Goal: Task Accomplishment & Management: Manage account settings

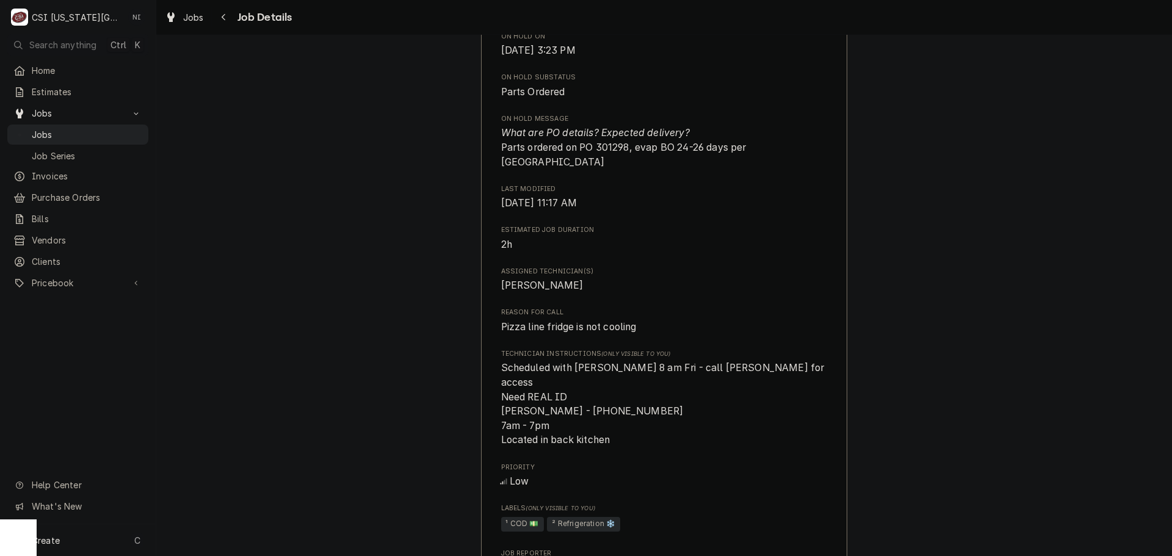
scroll to position [899, 0]
click at [88, 128] on span "Jobs" at bounding box center [87, 134] width 111 height 13
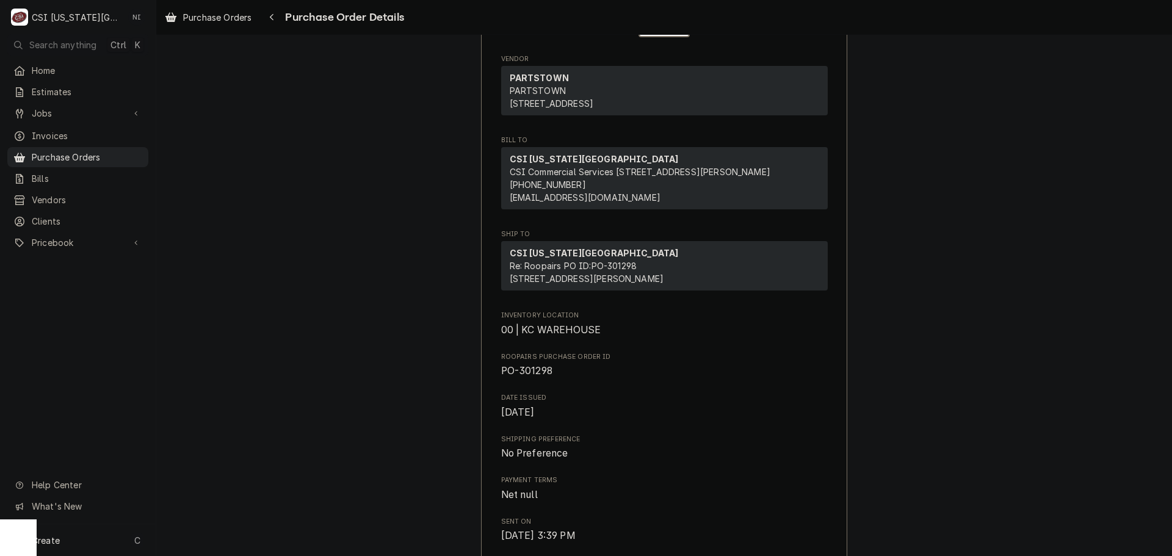
scroll to position [100, 0]
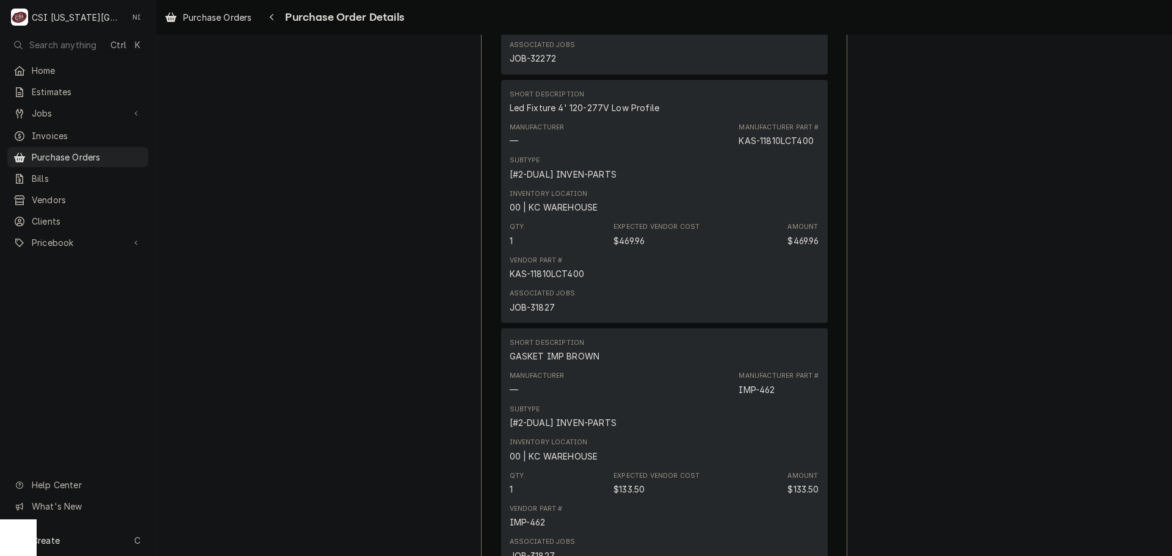
scroll to position [1119, 0]
click at [71, 156] on span "Purchase Orders" at bounding box center [87, 157] width 111 height 13
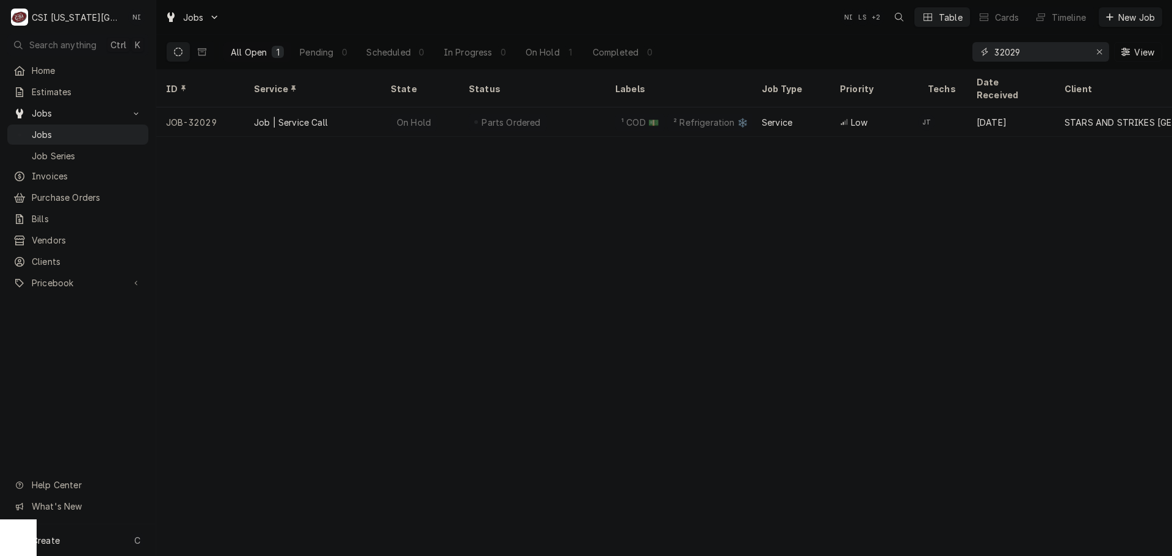
drag, startPoint x: 1036, startPoint y: 52, endPoint x: 780, endPoint y: 62, distance: 256.0
click at [781, 62] on div "All Open 1 Pending 0 Scheduled 0 In Progress 0 On Hold 1 Completed 0 32029 View" at bounding box center [664, 52] width 996 height 34
type input "31161"
click at [204, 53] on icon "Dynamic Content Wrapper" at bounding box center [202, 52] width 9 height 9
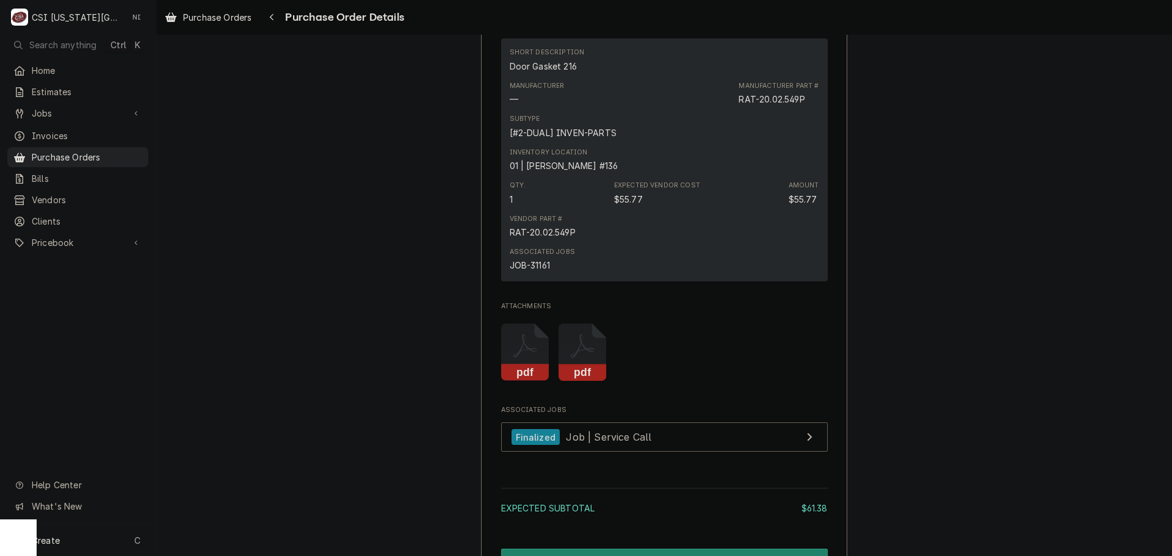
scroll to position [1221, 0]
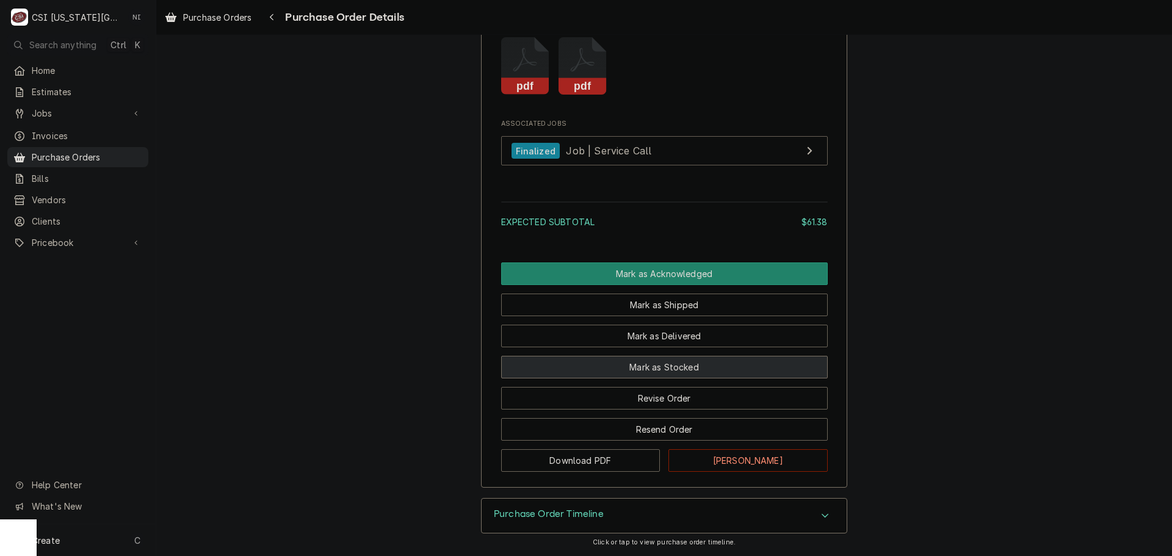
click at [713, 379] on button "Mark as Stocked" at bounding box center [664, 367] width 327 height 23
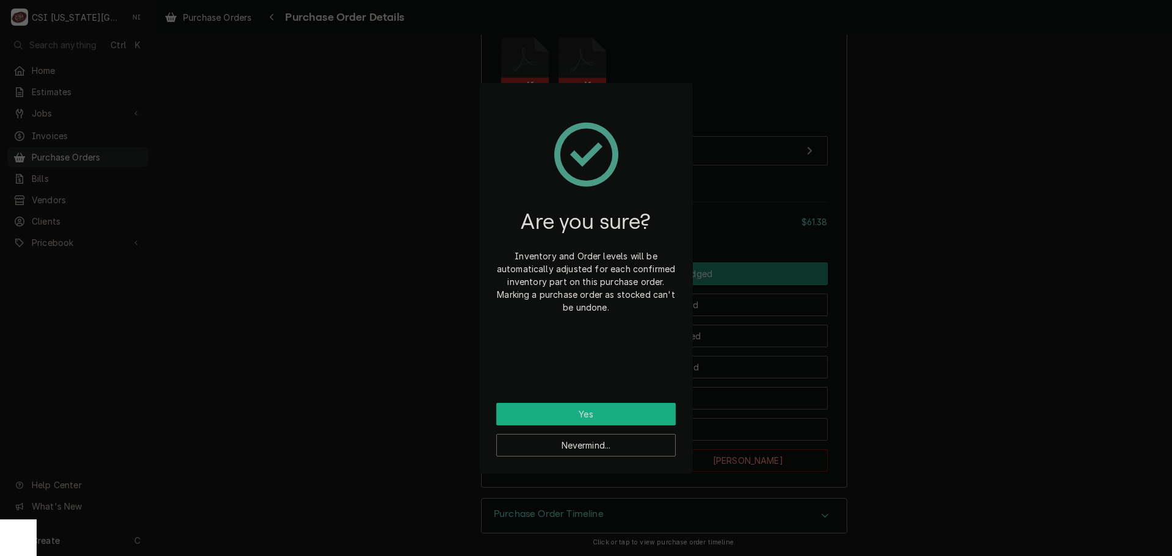
click at [604, 413] on button "Yes" at bounding box center [586, 414] width 180 height 23
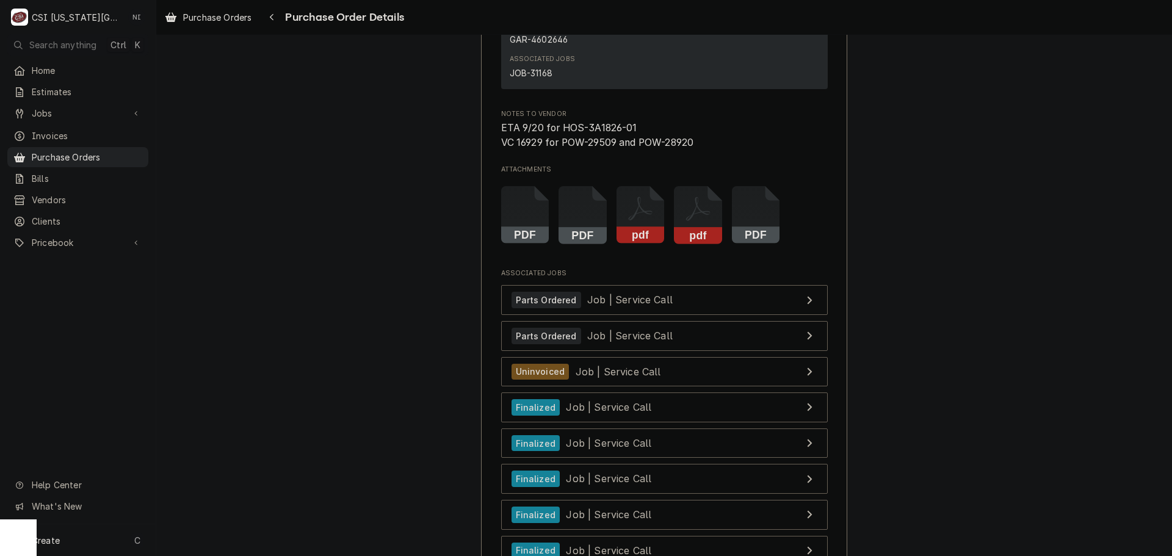
scroll to position [4851, 0]
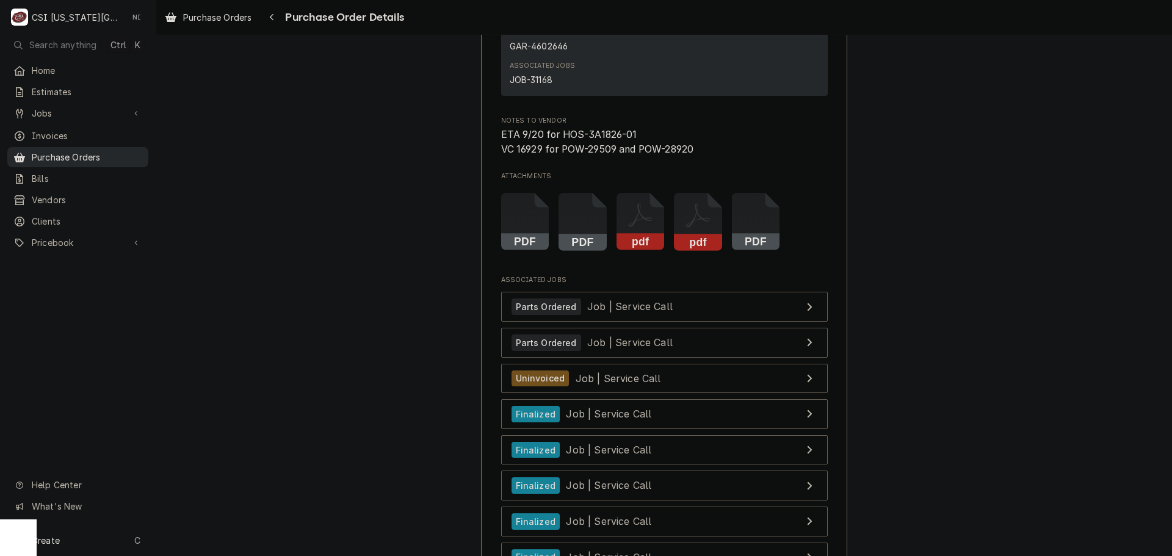
click at [110, 151] on span "Purchase Orders" at bounding box center [87, 157] width 111 height 13
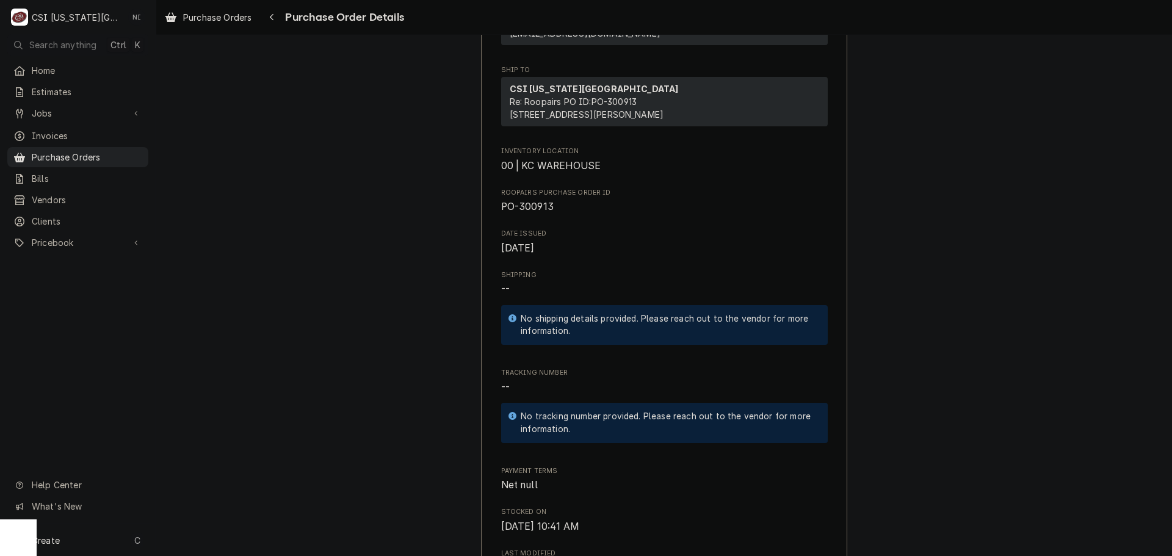
scroll to position [244, 0]
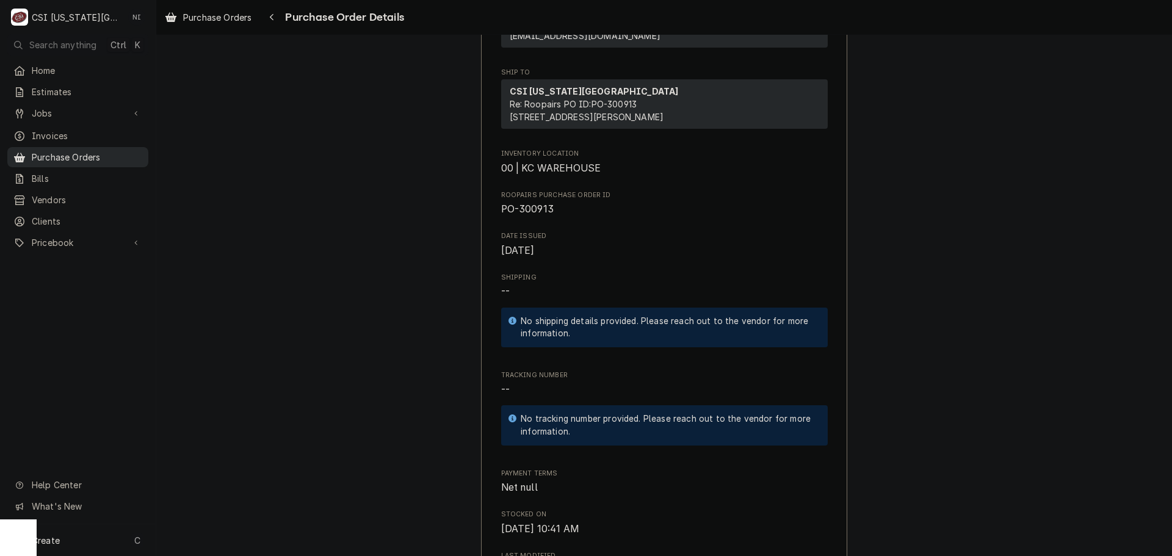
click at [91, 152] on span "Purchase Orders" at bounding box center [87, 157] width 111 height 13
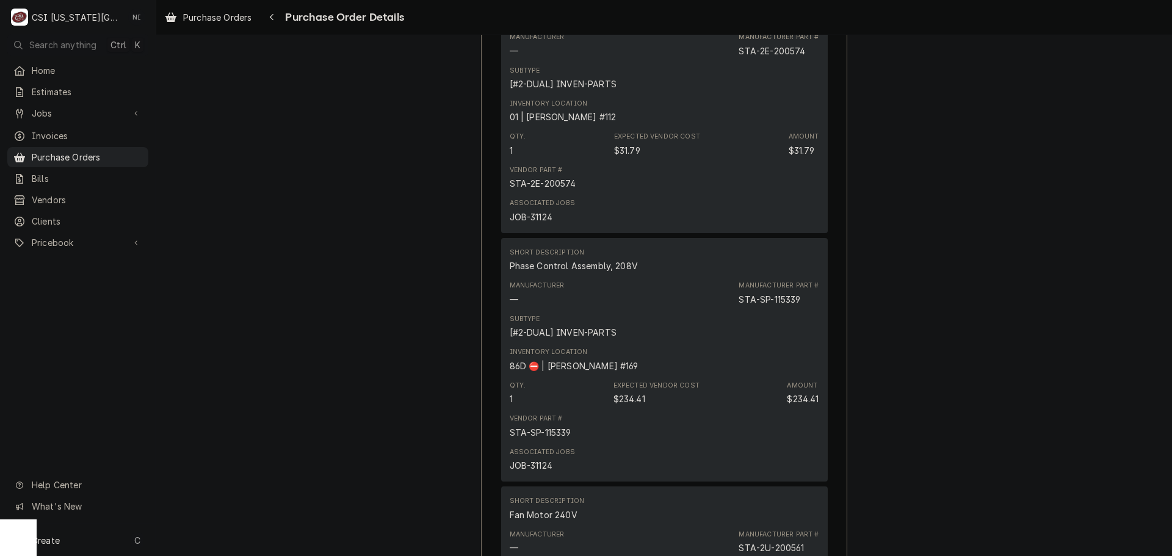
scroll to position [1124, 0]
click at [893, 249] on div "Unstocked Vendor PARTSTOWN PARTSTOWN 1200 N Greenbriar Drive Addison, IL 60101 …" at bounding box center [664, 329] width 1016 height 2836
